Goal: Information Seeking & Learning: Learn about a topic

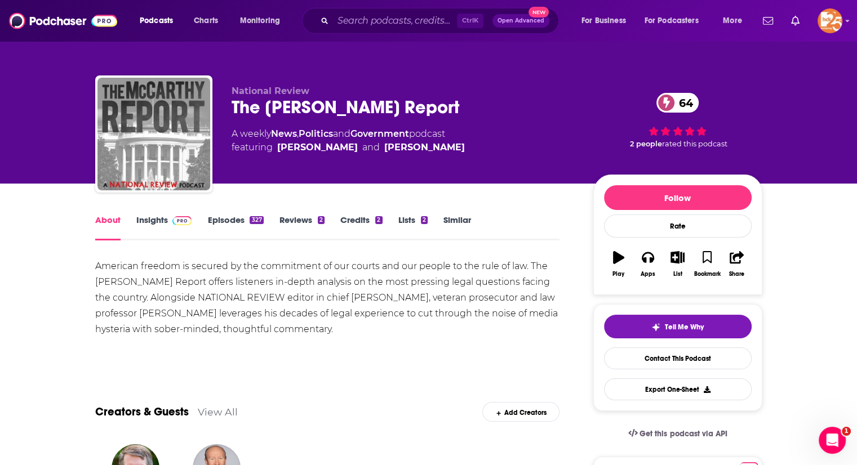
drag, startPoint x: 570, startPoint y: 252, endPoint x: 530, endPoint y: 287, distance: 53.5
click at [530, 287] on div "American freedom is secured by the commitment of our courts and our people to t…" at bounding box center [327, 298] width 465 height 79
click at [216, 227] on link "Episodes 327" at bounding box center [235, 228] width 56 height 26
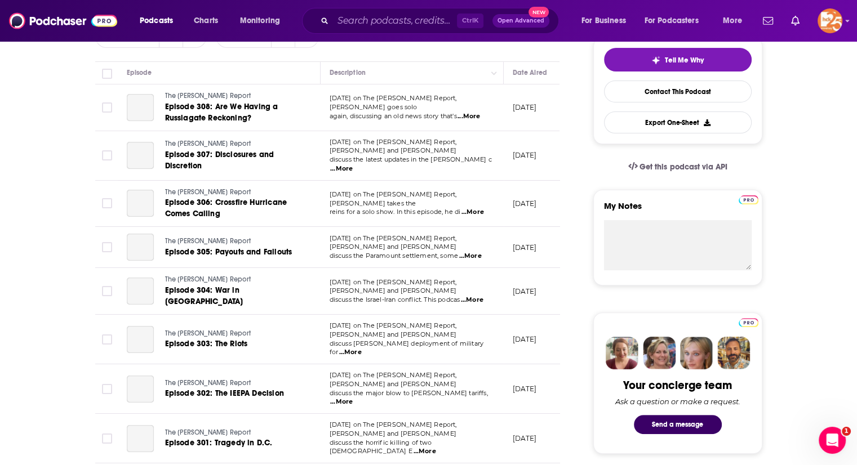
scroll to position [66, 0]
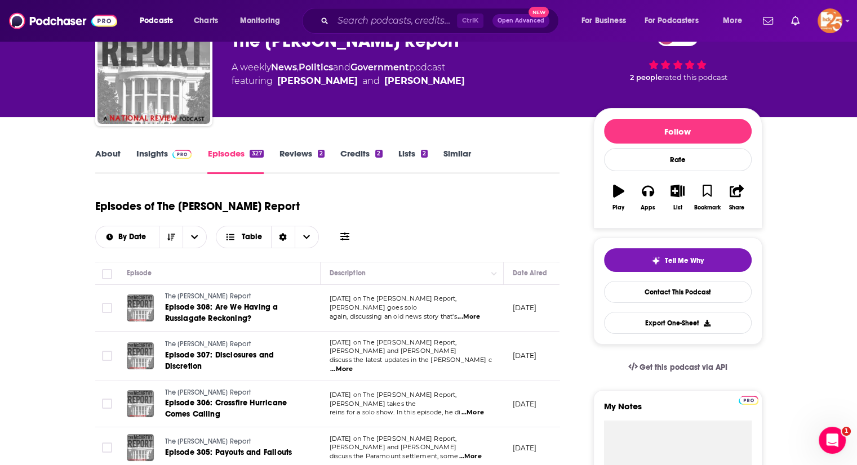
click at [105, 160] on link "About" at bounding box center [107, 161] width 25 height 26
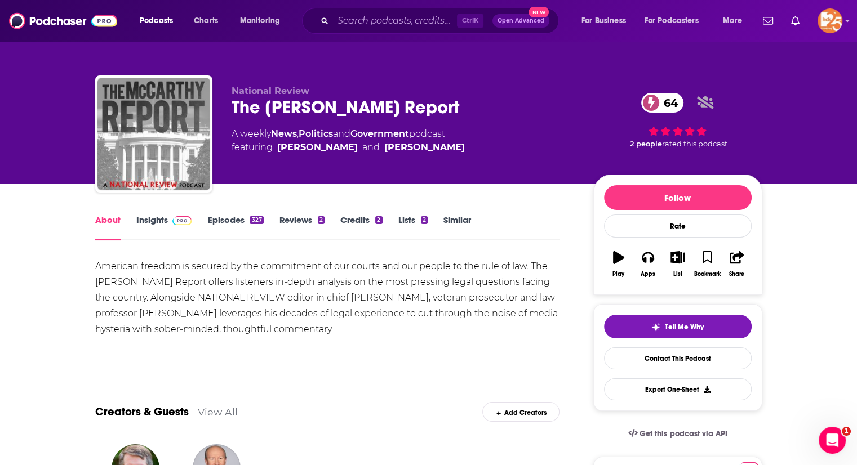
click at [160, 217] on link "Insights" at bounding box center [164, 228] width 56 height 26
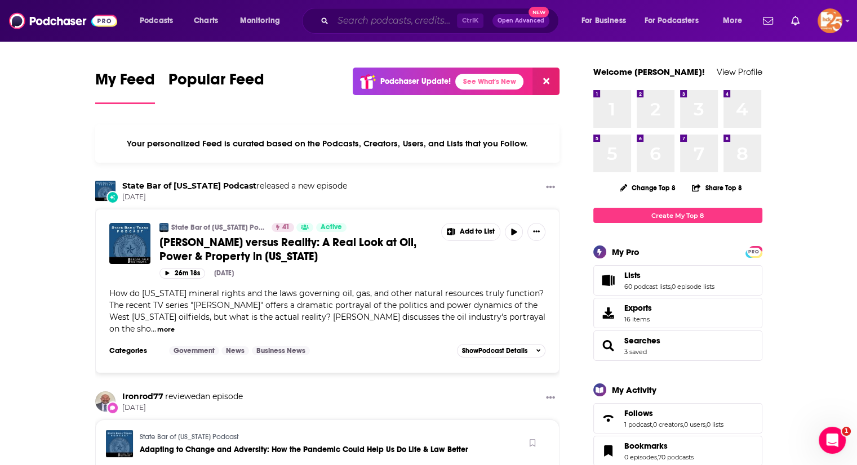
click at [372, 16] on input "Search podcasts, credits, & more..." at bounding box center [395, 21] width 124 height 18
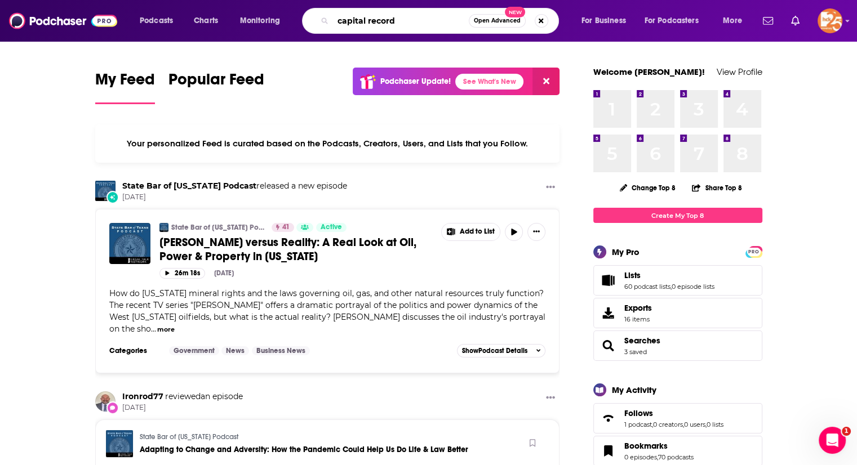
type input "capital record"
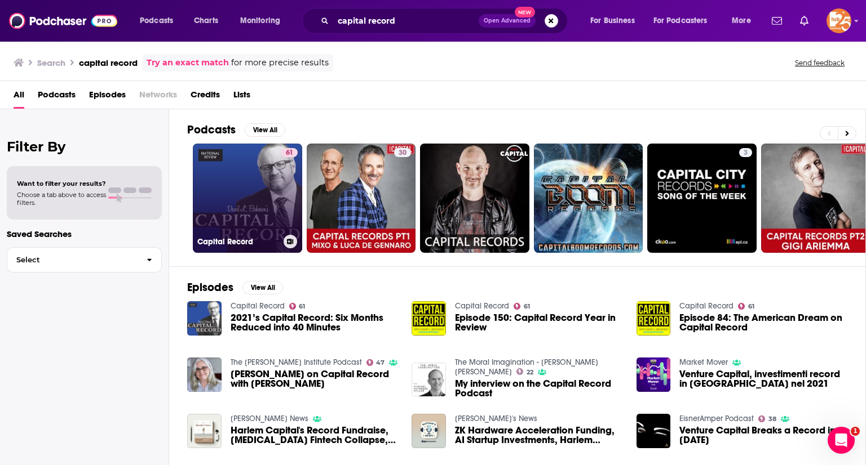
click at [244, 179] on link "61 Capital Record" at bounding box center [247, 198] width 109 height 109
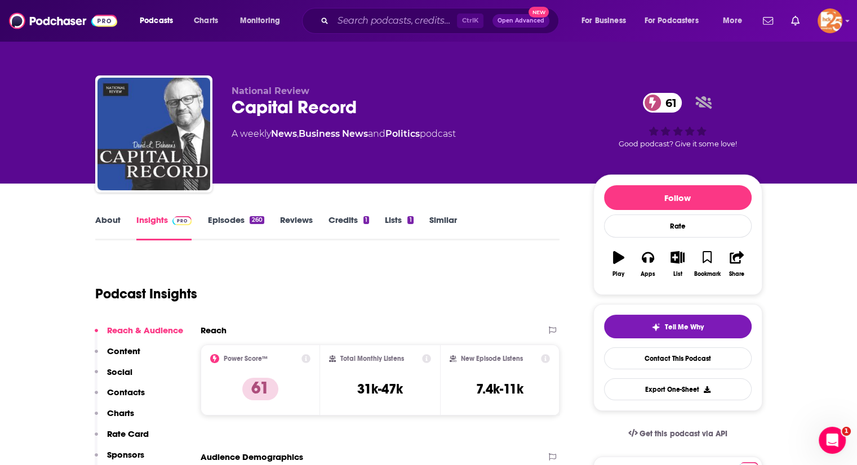
click at [110, 217] on link "About" at bounding box center [107, 228] width 25 height 26
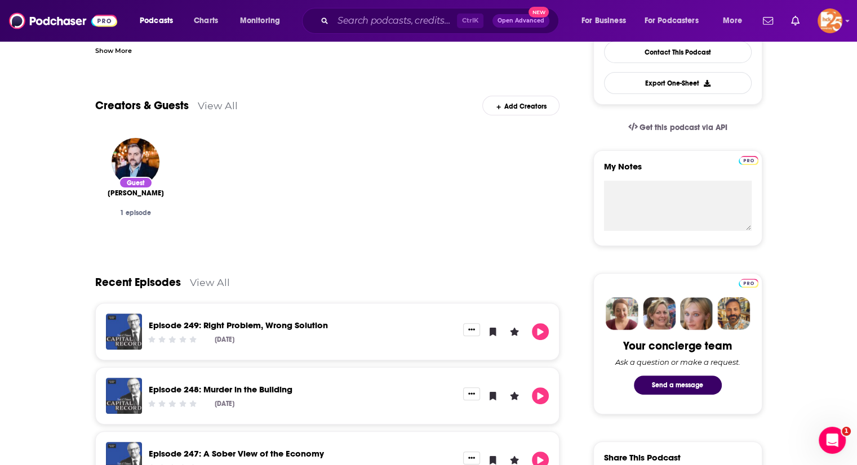
scroll to position [10, 0]
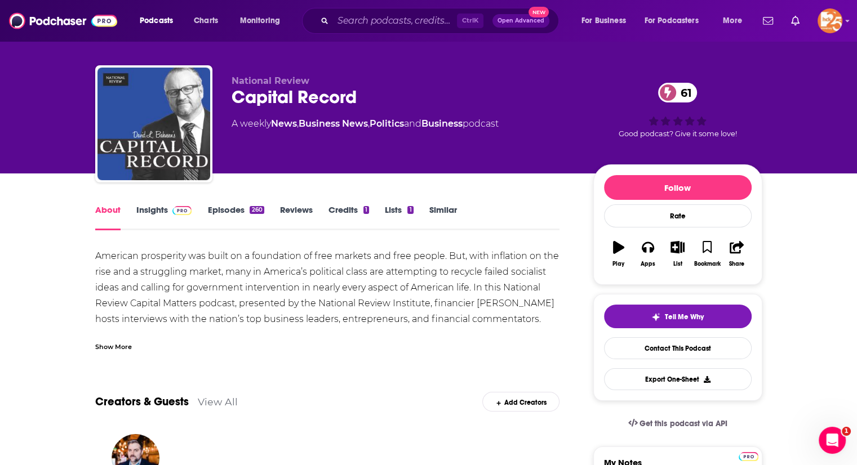
click at [151, 207] on link "Insights" at bounding box center [164, 218] width 56 height 26
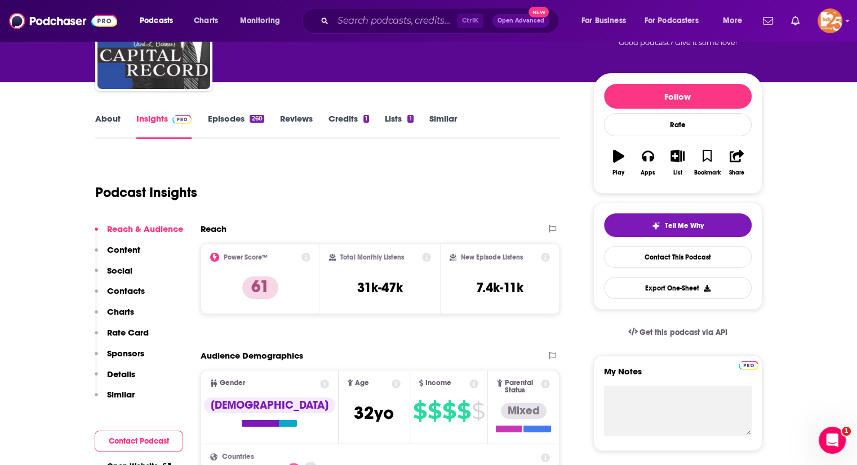
scroll to position [59, 0]
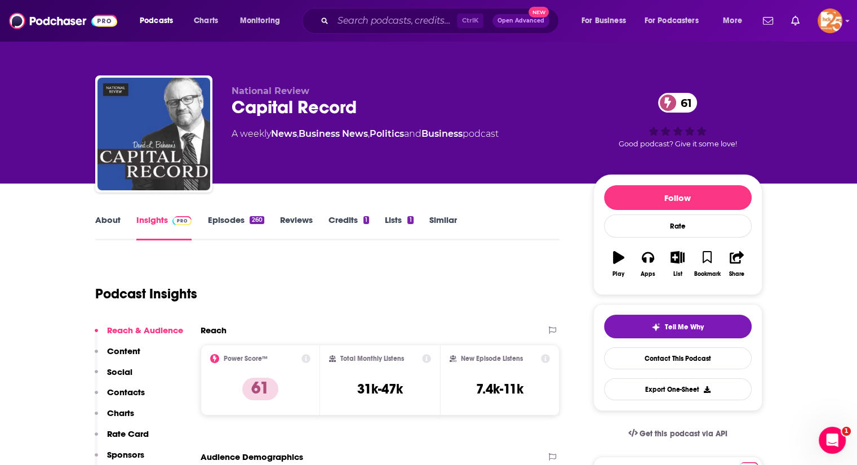
click at [229, 232] on link "Episodes 260" at bounding box center [235, 228] width 56 height 26
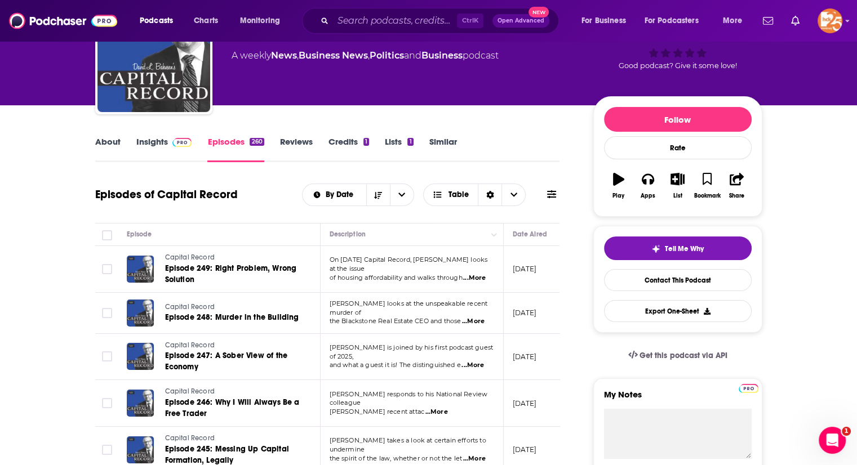
scroll to position [79, 0]
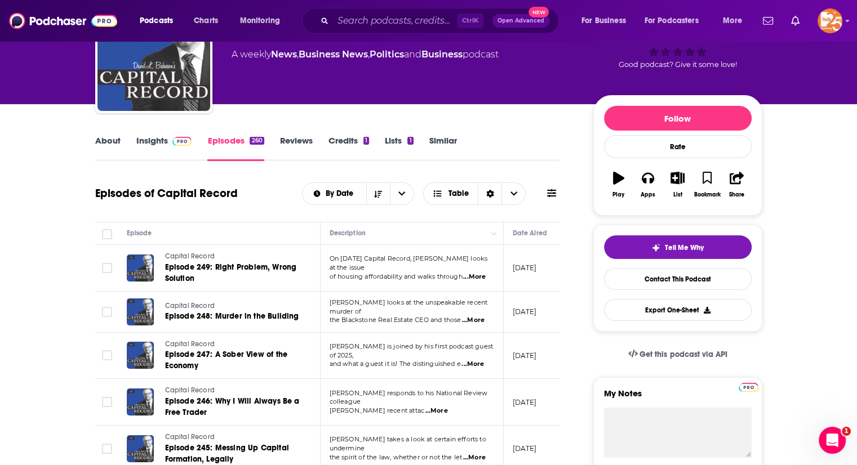
click at [481, 273] on span "...More" at bounding box center [474, 277] width 23 height 9
click at [261, 215] on div "Episodes of Capital Record By Date Table" at bounding box center [327, 200] width 465 height 43
click at [470, 316] on span "...More" at bounding box center [473, 320] width 23 height 9
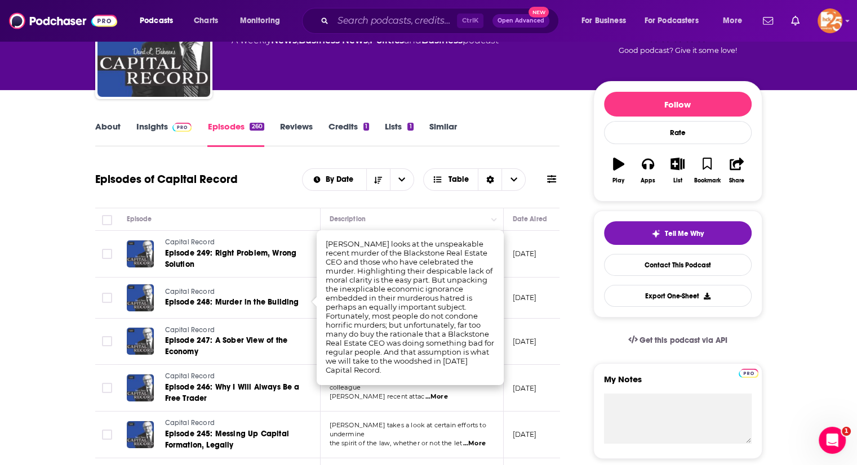
scroll to position [94, 0]
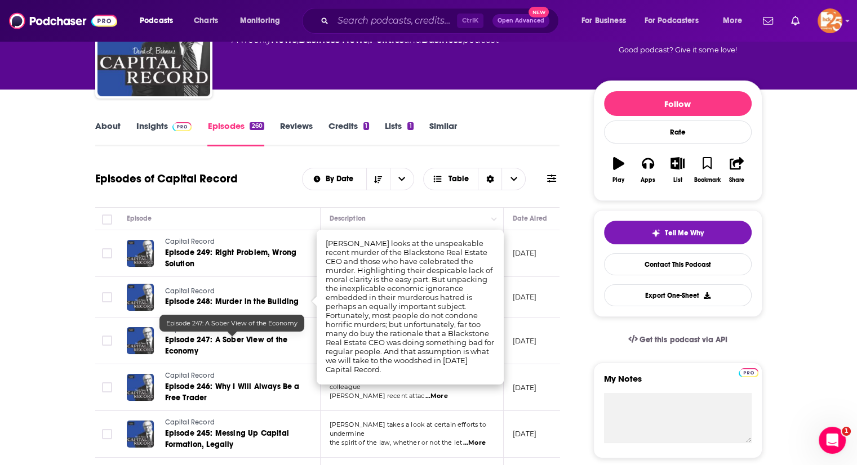
click at [304, 341] on td "Capital Record Episode 247: A Sober View of the Economy" at bounding box center [219, 341] width 203 height 47
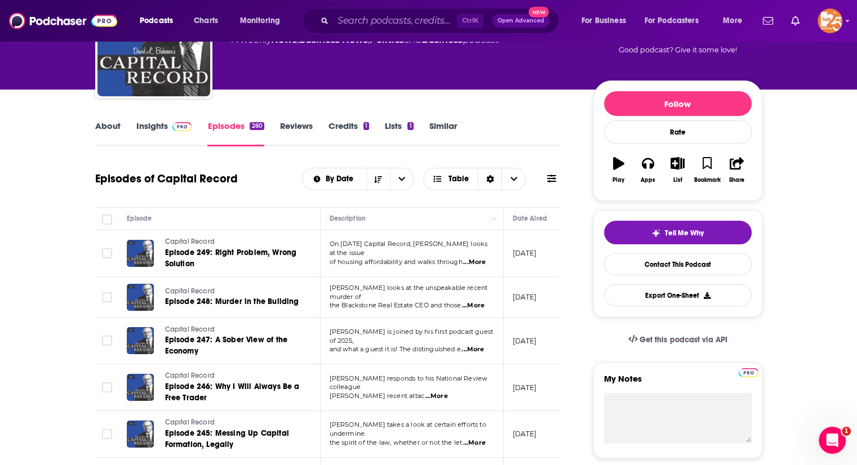
click at [470, 345] on span "...More" at bounding box center [473, 349] width 23 height 9
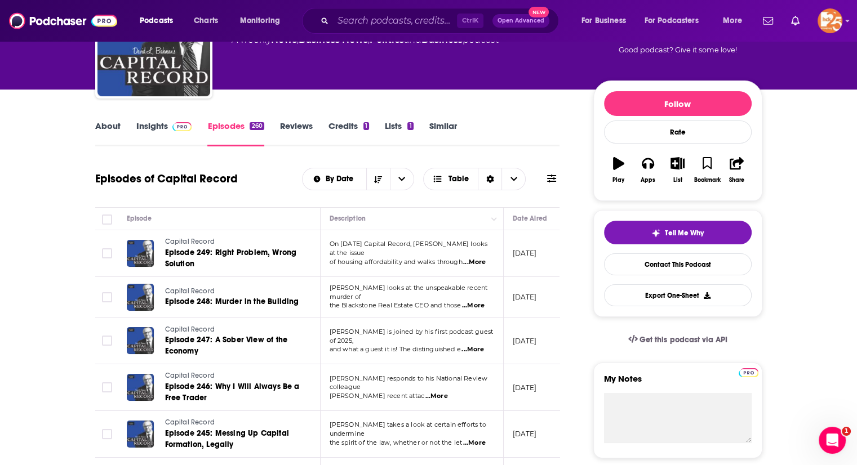
click at [149, 130] on link "Insights" at bounding box center [164, 134] width 56 height 26
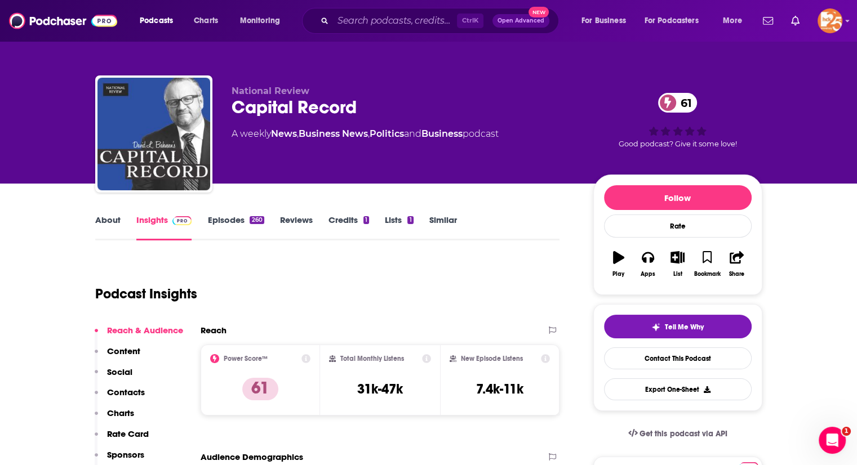
click at [487, 305] on div "Podcast Insights" at bounding box center [323, 287] width 456 height 57
click at [352, 19] on input "Search podcasts, credits, & more..." at bounding box center [395, 21] width 124 height 18
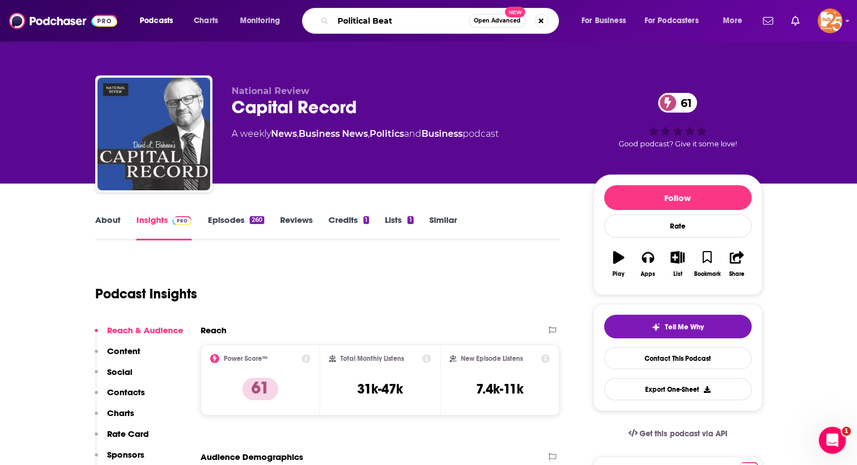
type input "Political Beats"
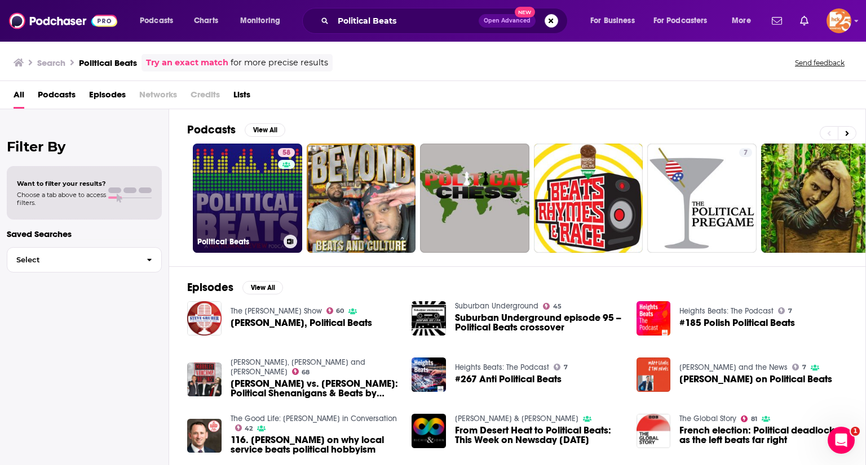
click at [251, 179] on link "58 Political Beats" at bounding box center [247, 198] width 109 height 109
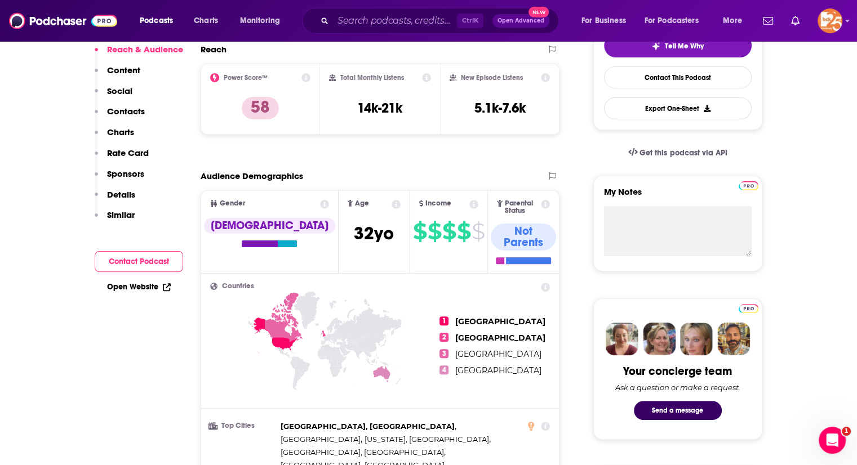
scroll to position [118, 0]
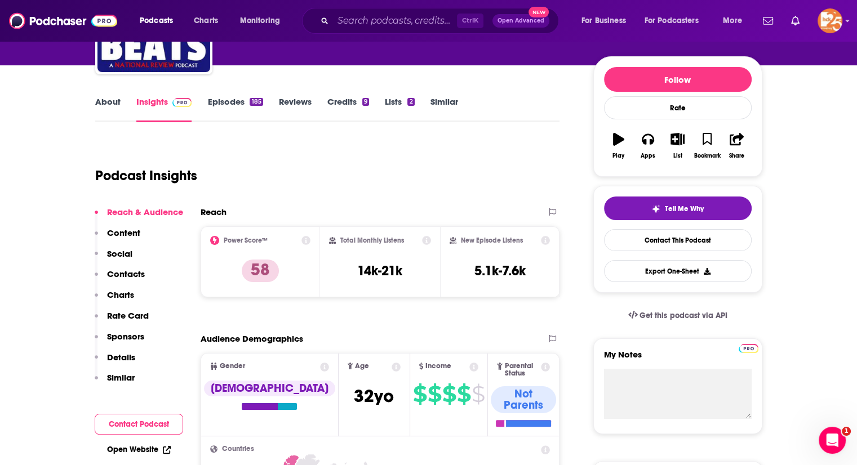
click at [118, 95] on div "About Insights Episodes 185 Reviews Credits 9 Lists 2 Similar" at bounding box center [327, 109] width 465 height 28
click at [108, 100] on link "About" at bounding box center [107, 109] width 25 height 26
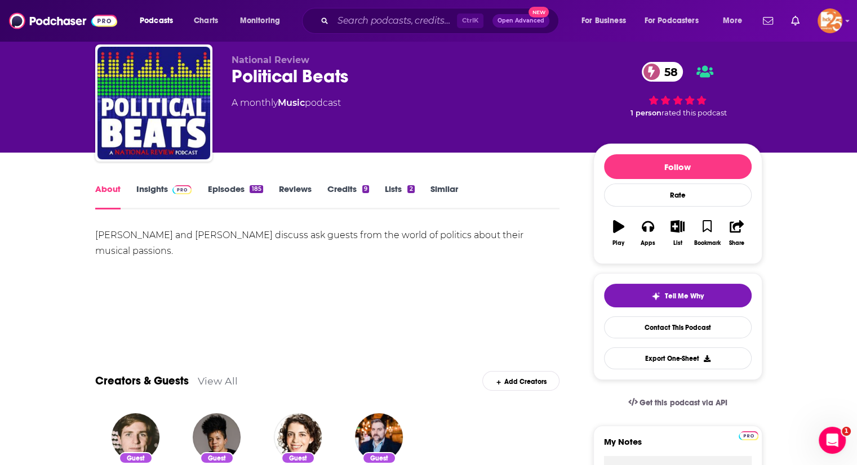
scroll to position [33, 0]
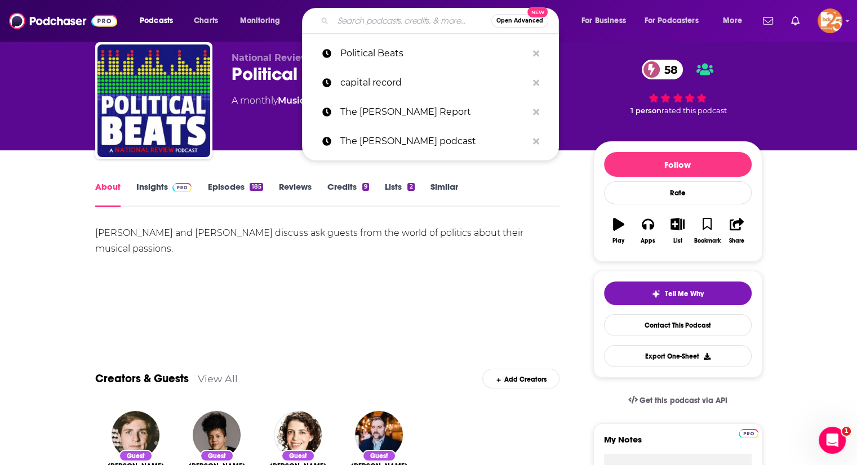
click at [380, 23] on input "Search podcasts, credits, & more..." at bounding box center [412, 21] width 158 height 18
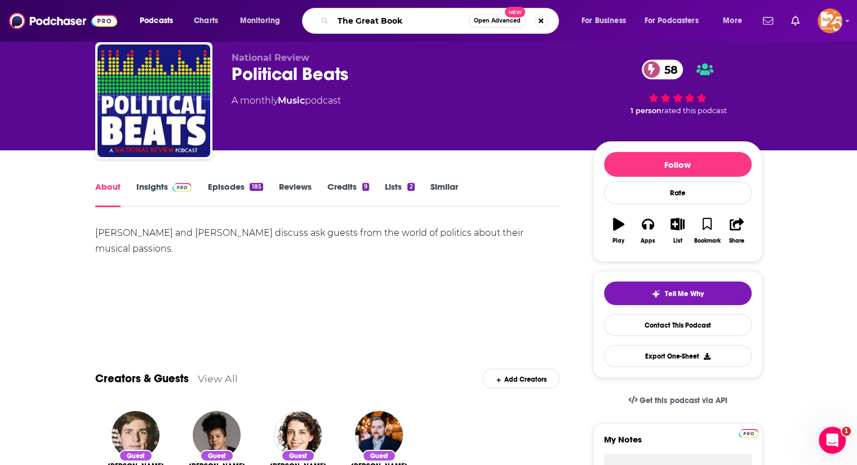
type input "The Great Books"
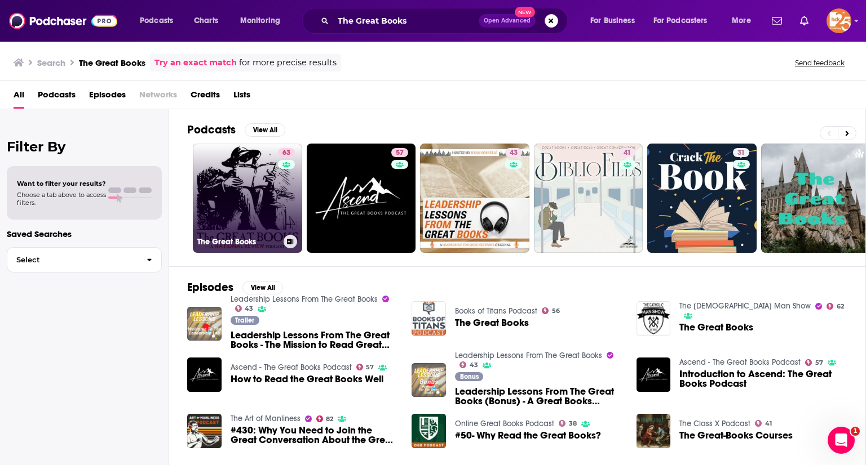
click at [246, 192] on link "63 The Great Books" at bounding box center [247, 198] width 109 height 109
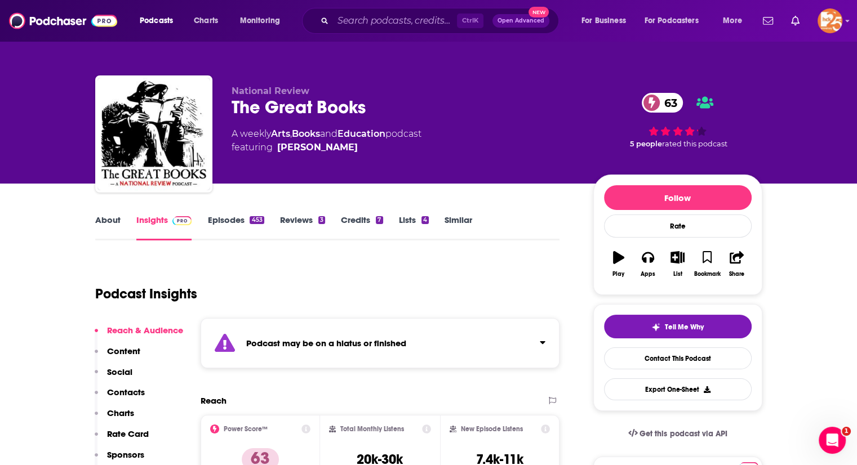
click at [100, 219] on link "About" at bounding box center [107, 228] width 25 height 26
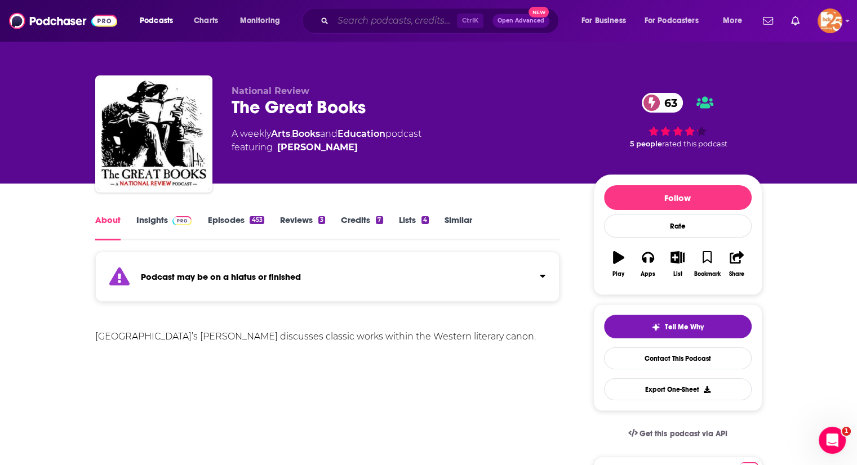
click at [363, 14] on input "Search podcasts, credits, & more..." at bounding box center [395, 21] width 124 height 18
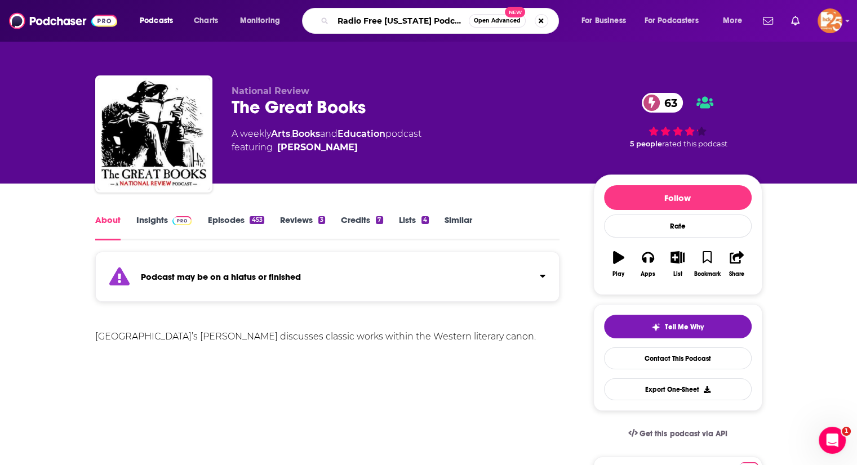
type input "Radio Free [US_STATE] Podcast"
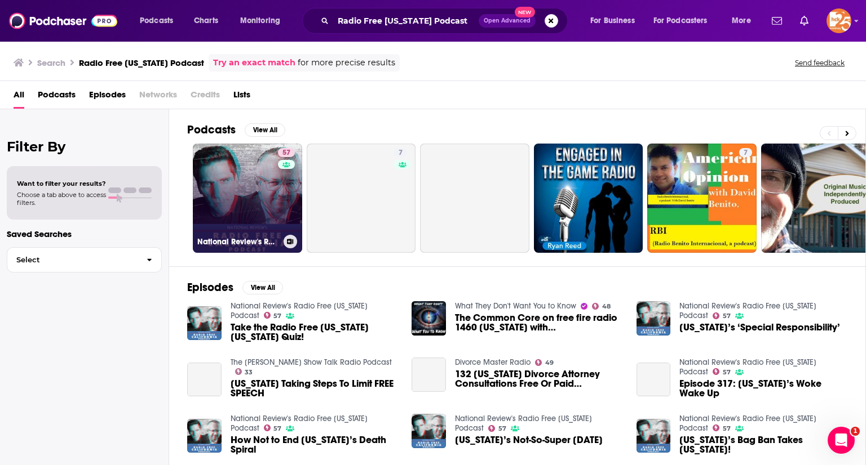
click at [245, 167] on link "57 National Review's Radio Free [US_STATE] Podcast" at bounding box center [247, 198] width 109 height 109
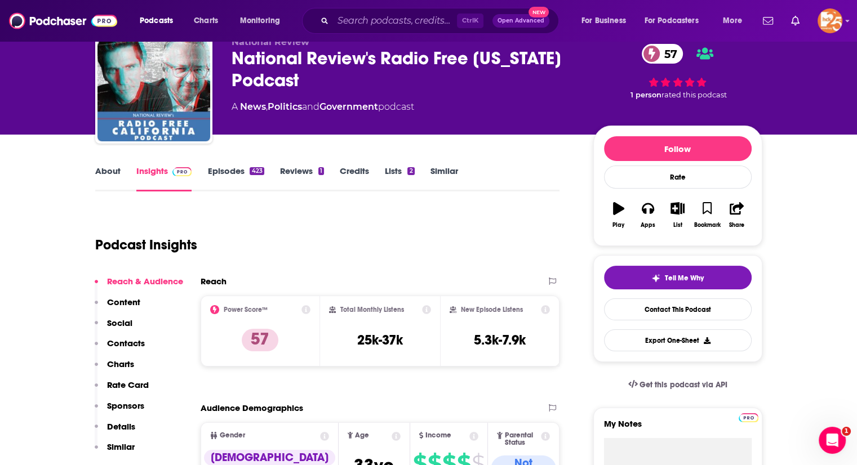
scroll to position [50, 0]
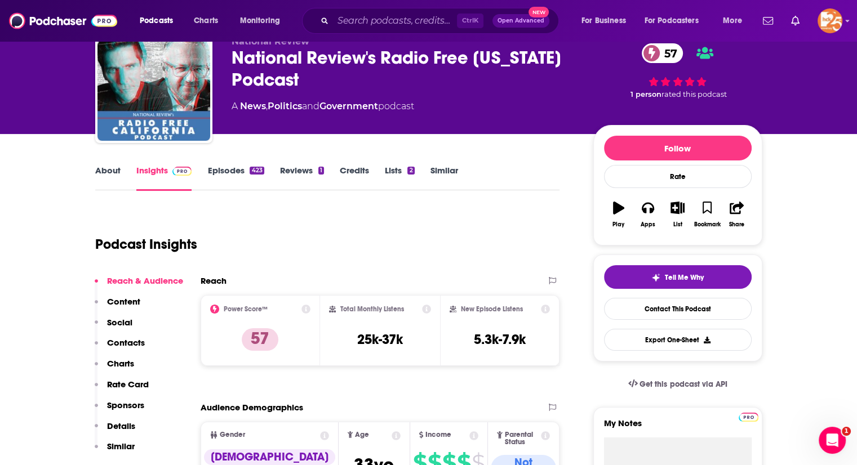
click at [101, 171] on link "About" at bounding box center [107, 178] width 25 height 26
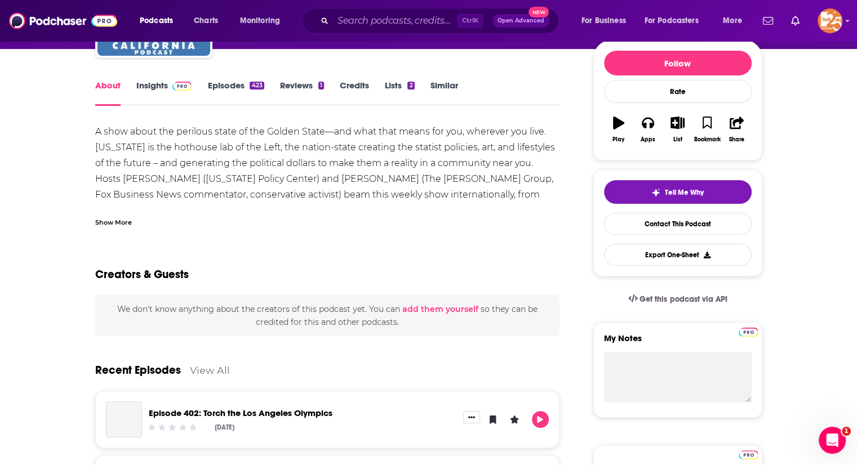
scroll to position [135, 0]
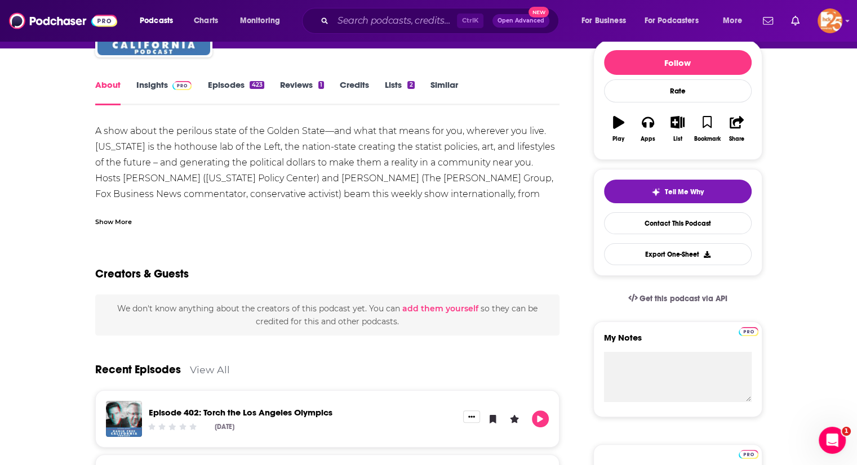
click at [329, 15] on div "Ctrl K Open Advanced New" at bounding box center [430, 21] width 257 height 26
click at [348, 17] on input "Search podcasts, credits, & more..." at bounding box center [395, 21] width 124 height 18
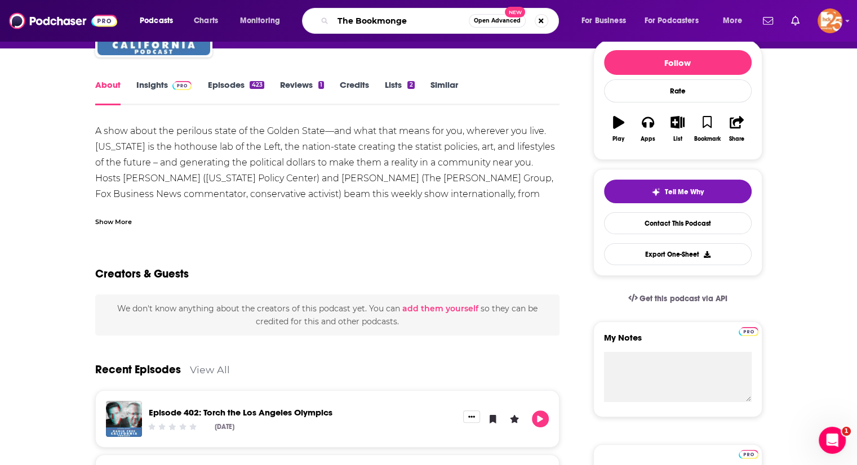
type input "The Bookmonger"
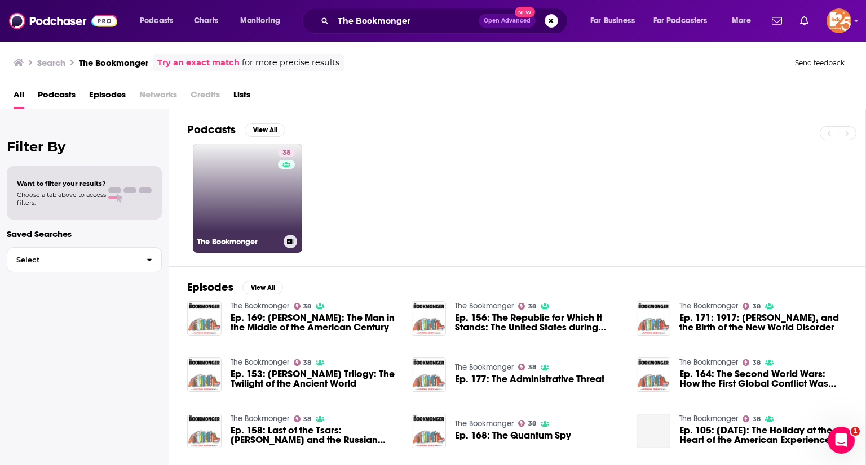
click at [229, 162] on link "38 The Bookmonger" at bounding box center [247, 198] width 109 height 109
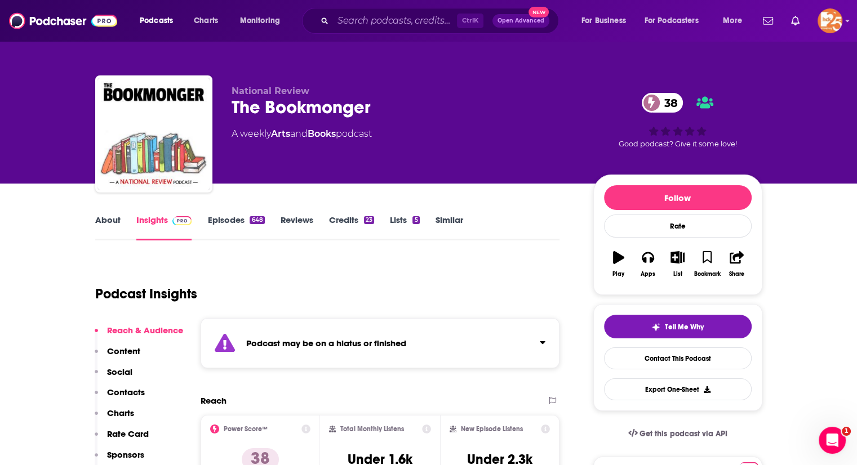
click at [104, 215] on link "About" at bounding box center [107, 228] width 25 height 26
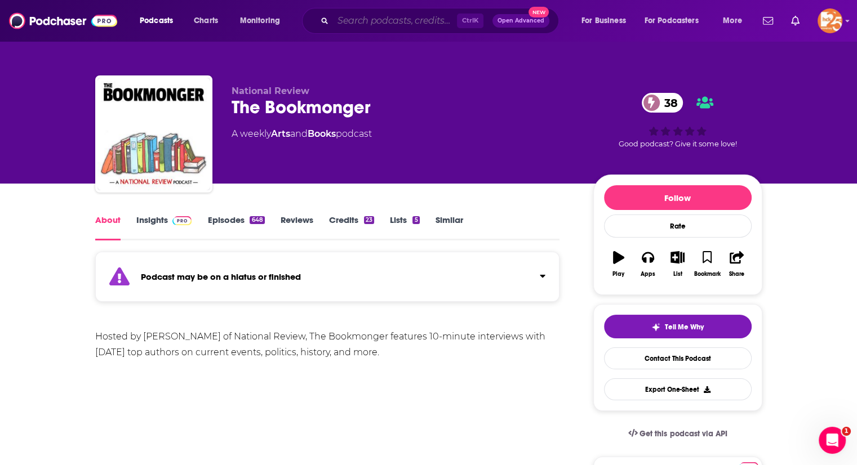
click at [358, 19] on input "Search podcasts, credits, & more..." at bounding box center [395, 21] width 124 height 18
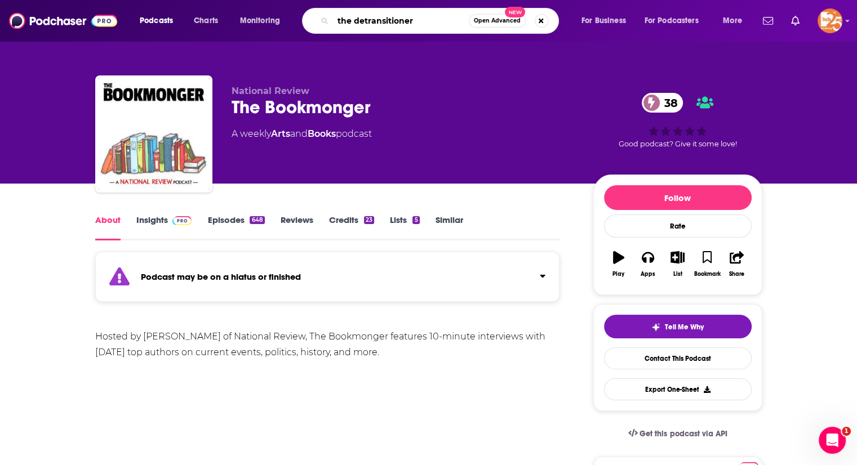
type input "the detransitioners"
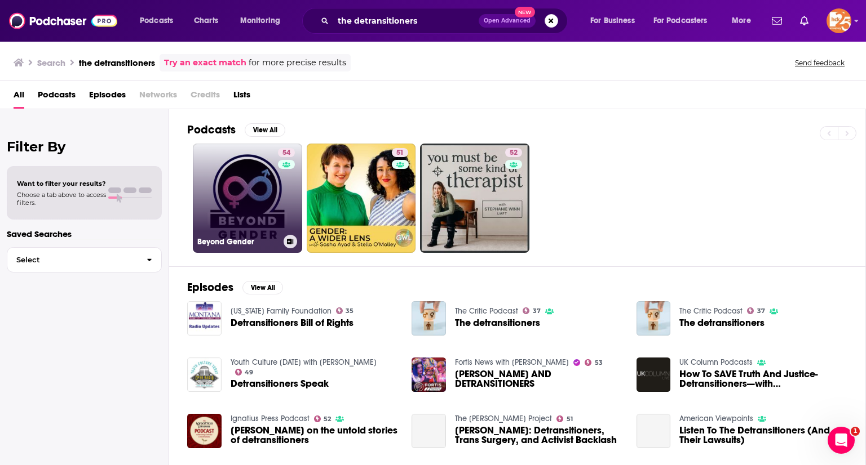
click at [234, 181] on link "54 Beyond Gender" at bounding box center [247, 198] width 109 height 109
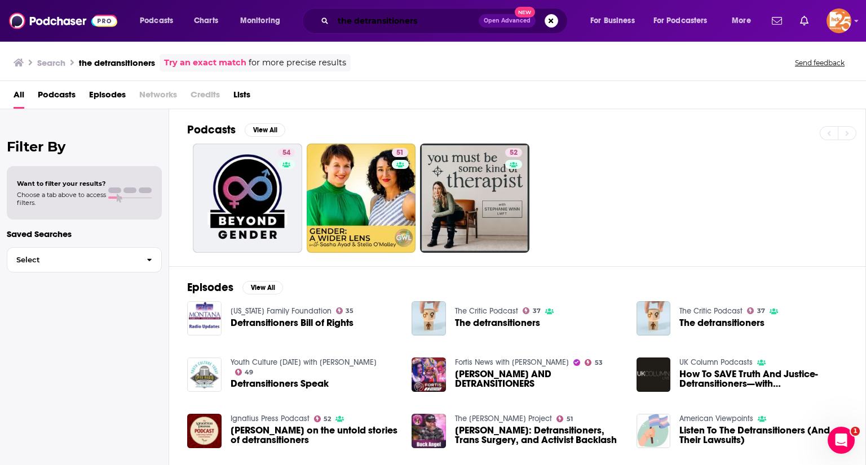
click at [392, 22] on input "the detransitioners" at bounding box center [405, 21] width 145 height 18
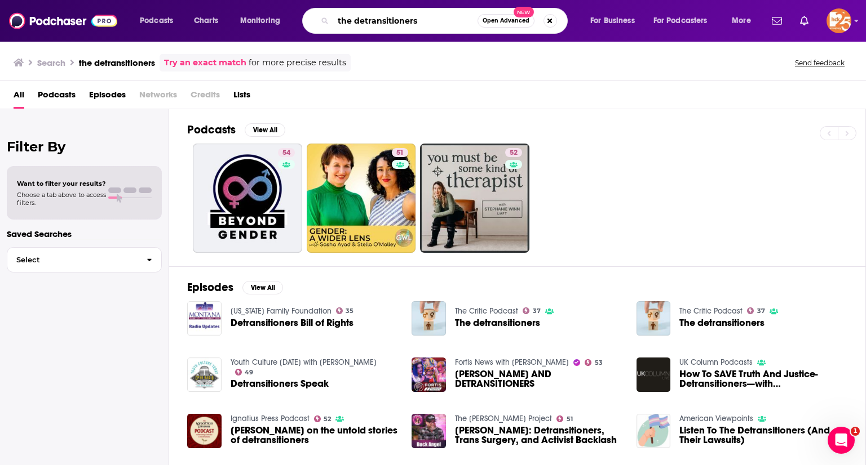
click at [392, 22] on input "the detransitioners" at bounding box center [405, 21] width 144 height 18
type input "capital record"
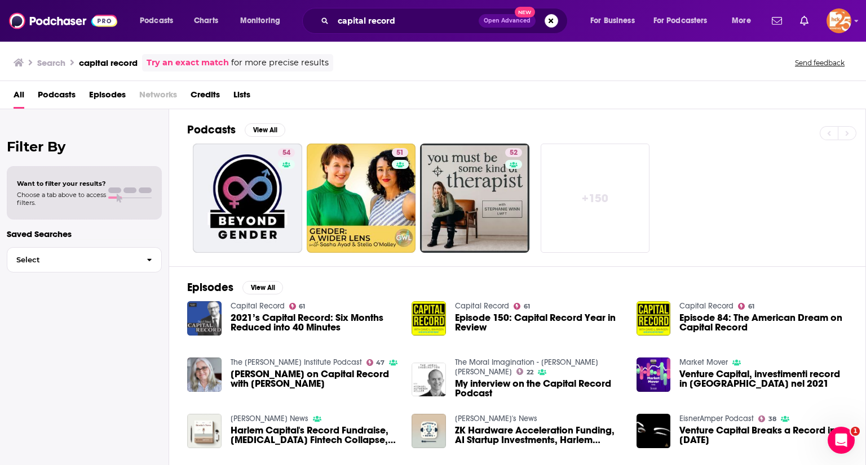
click at [238, 301] on link "Capital Record" at bounding box center [257, 306] width 54 height 10
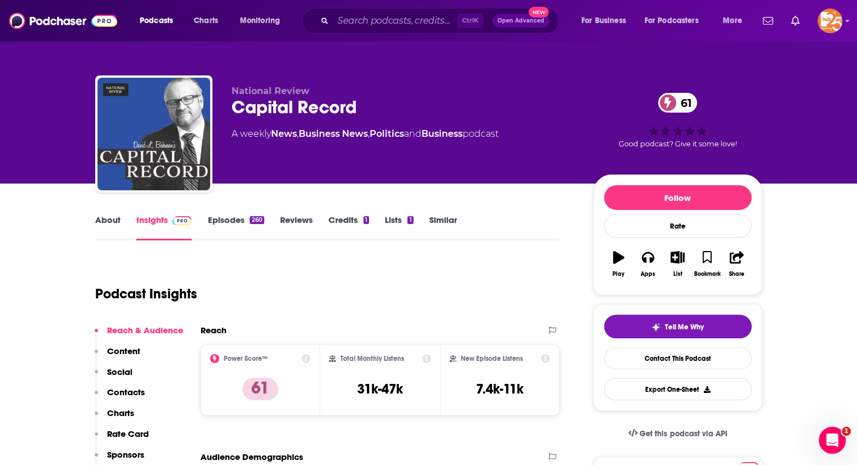
click at [116, 227] on link "About" at bounding box center [107, 228] width 25 height 26
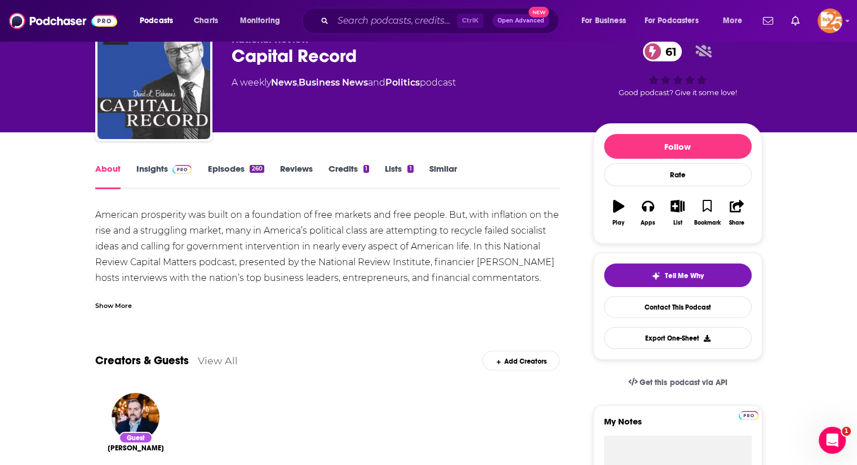
scroll to position [27, 0]
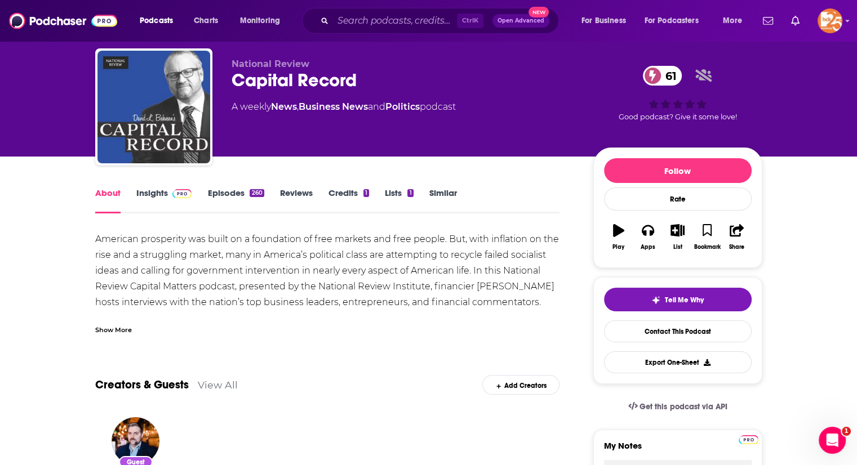
click at [161, 188] on link "Insights" at bounding box center [164, 201] width 56 height 26
